Goal: Task Accomplishment & Management: Use online tool/utility

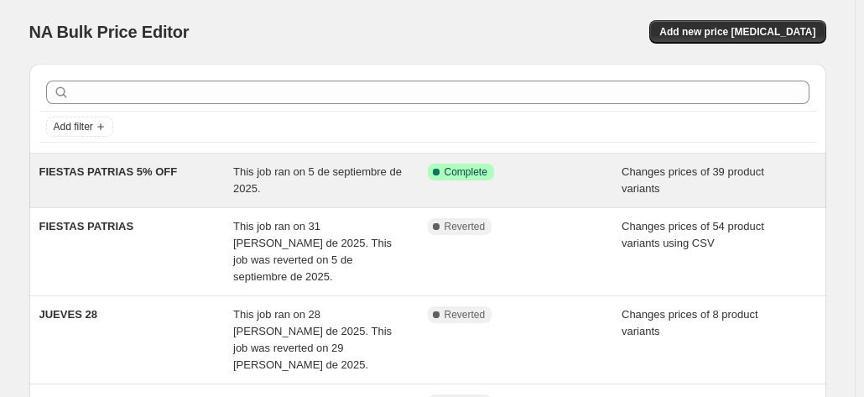
click at [315, 190] on div "This job ran on 5 de septiembre de 2025." at bounding box center [330, 181] width 195 height 34
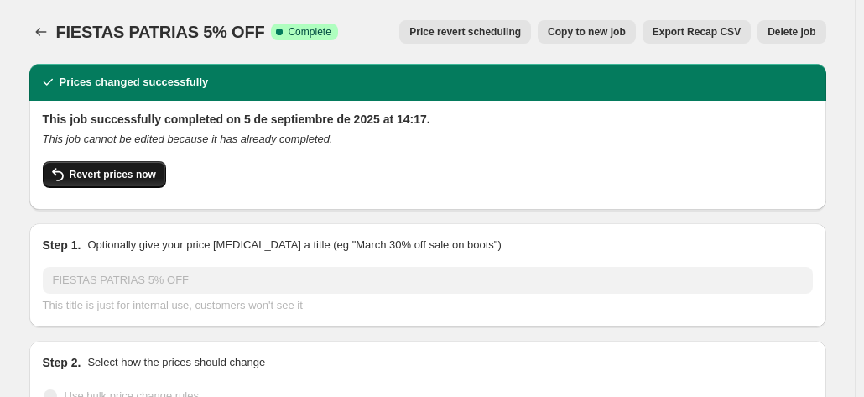
click at [127, 165] on button "Revert prices now" at bounding box center [104, 174] width 123 height 27
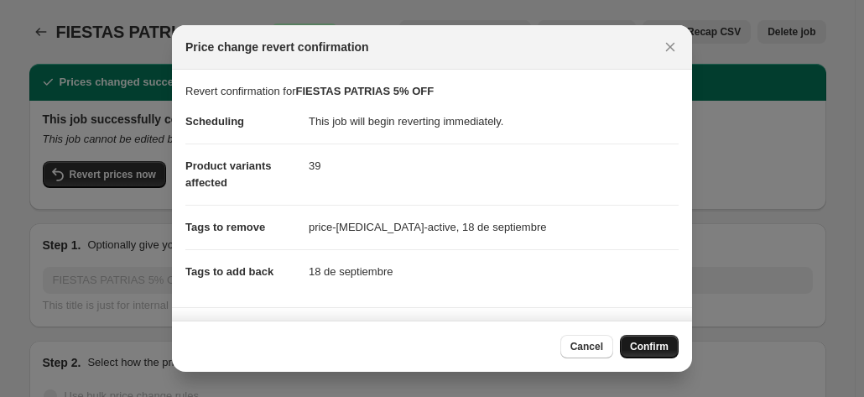
click at [652, 340] on button "Confirm" at bounding box center [649, 346] width 59 height 23
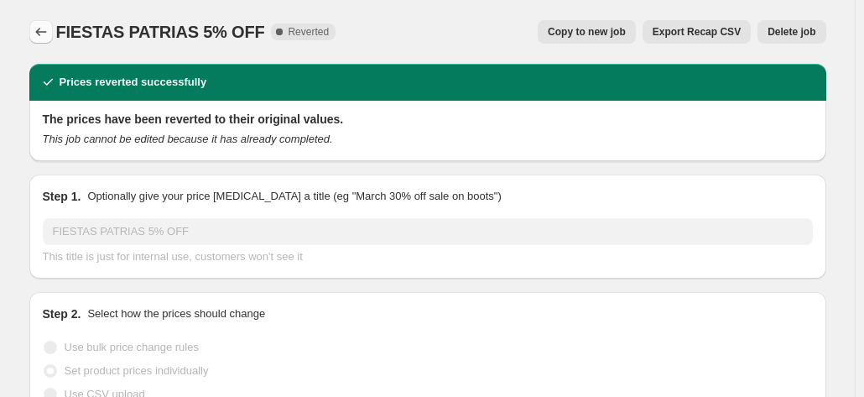
click at [53, 34] on button "Price change jobs" at bounding box center [40, 31] width 23 height 23
